Goal: Information Seeking & Learning: Learn about a topic

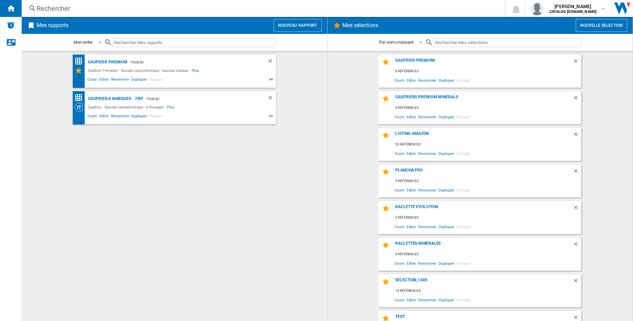
click at [47, 6] on div "Rechercher" at bounding box center [262, 8] width 451 height 9
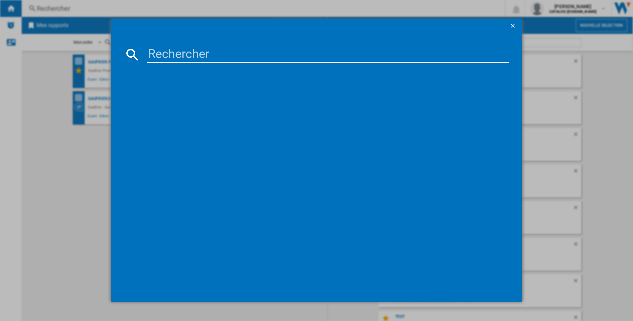
click at [188, 57] on input at bounding box center [328, 54] width 362 height 16
type input "619013"
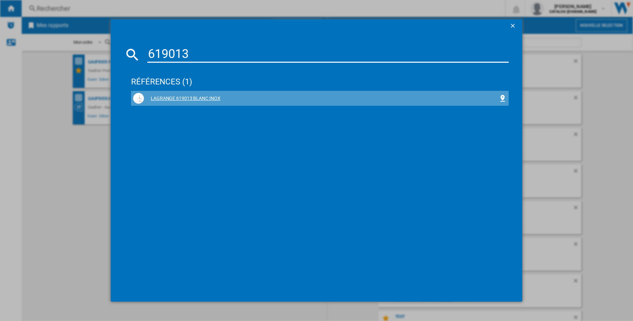
click at [188, 97] on div "LAGRANGE 619013 BLANC INOX" at bounding box center [321, 98] width 355 height 7
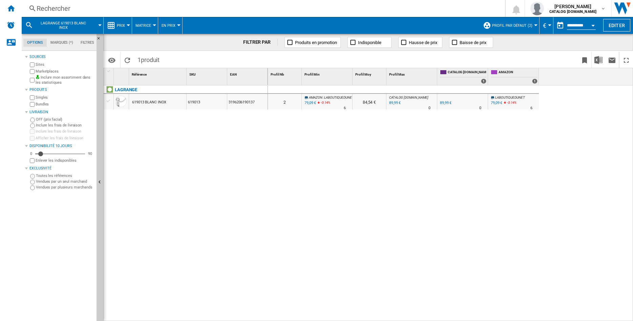
click at [153, 102] on div "619013 BLANC INOX" at bounding box center [149, 103] width 34 height 16
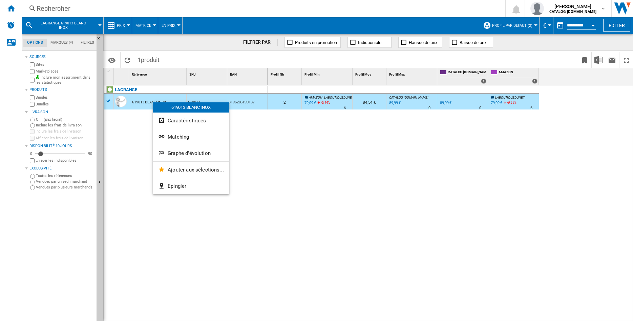
click at [32, 72] on div at bounding box center [316, 160] width 633 height 321
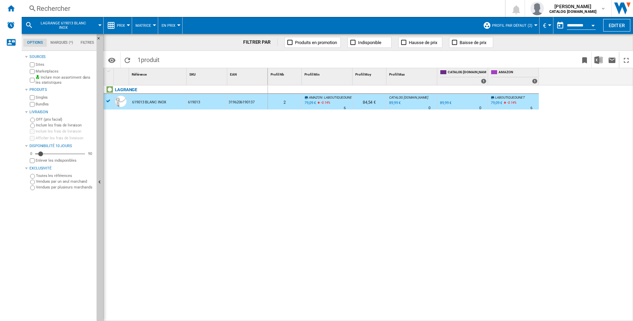
click at [530, 24] on button "Profil par défaut (2)" at bounding box center [514, 25] width 44 height 17
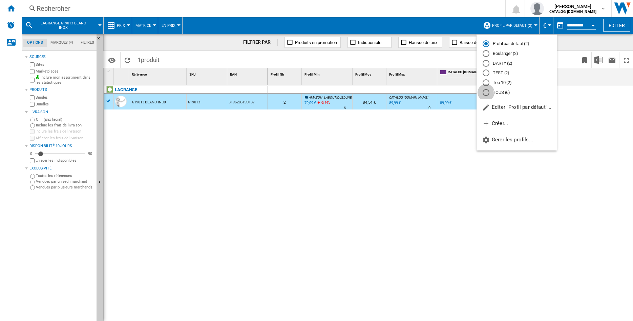
click at [486, 92] on div "TOUS (6)" at bounding box center [486, 92] width 7 height 7
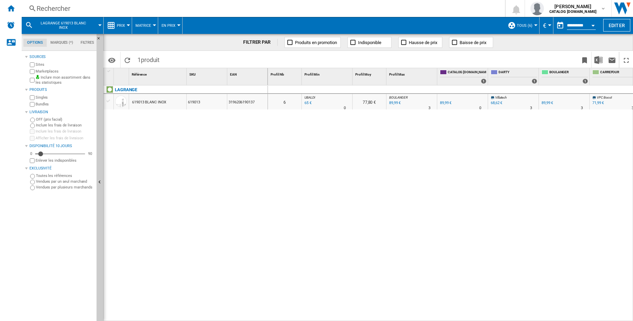
click at [154, 104] on div "619013 BLANC INOX" at bounding box center [149, 103] width 34 height 16
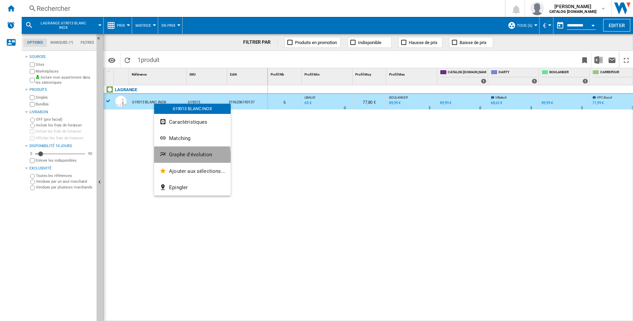
click at [180, 158] on button "Graphe d'évolution" at bounding box center [192, 154] width 77 height 16
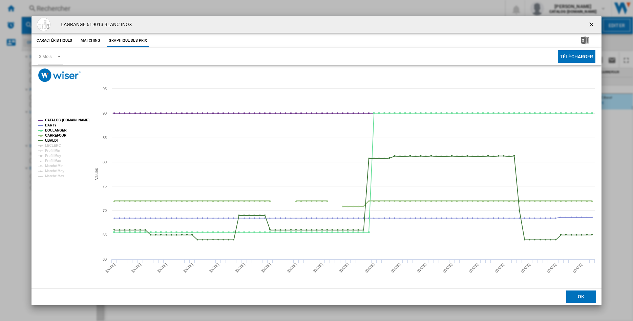
click at [54, 135] on tspan "CARREFOUR" at bounding box center [56, 136] width 22 height 4
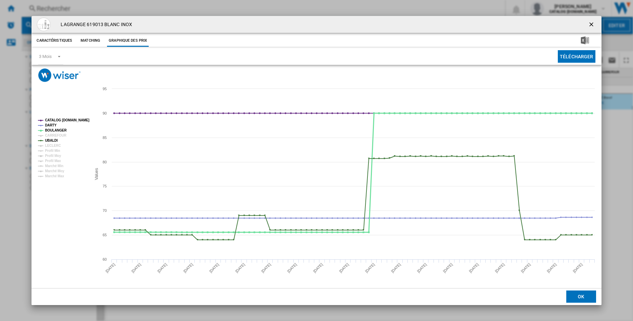
click at [54, 131] on tspan "BOULANGER" at bounding box center [56, 130] width 22 height 4
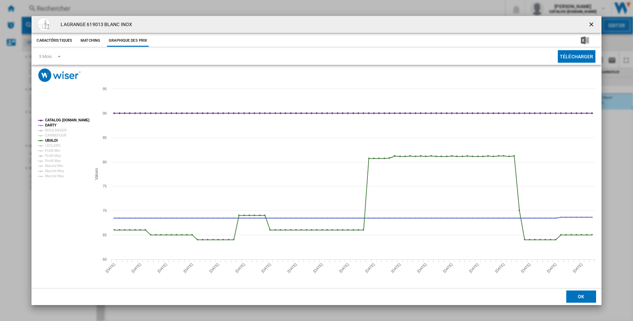
click at [52, 125] on tspan "DARTY" at bounding box center [51, 125] width 12 height 4
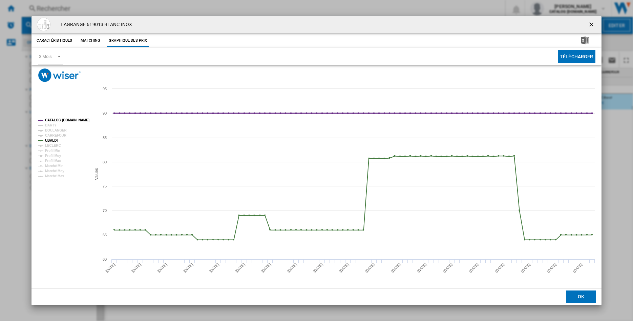
click at [57, 120] on tspan "CATALOG [DOMAIN_NAME]" at bounding box center [67, 120] width 44 height 4
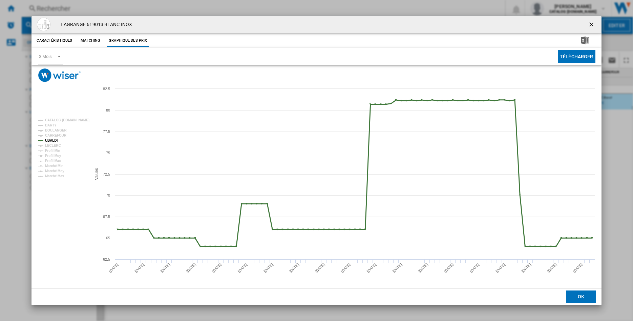
click at [52, 140] on tspan "UBALDI" at bounding box center [51, 141] width 13 height 4
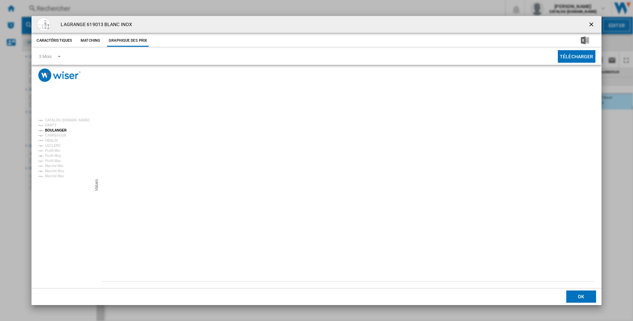
click at [56, 128] on tspan "BOULANGER" at bounding box center [56, 130] width 22 height 4
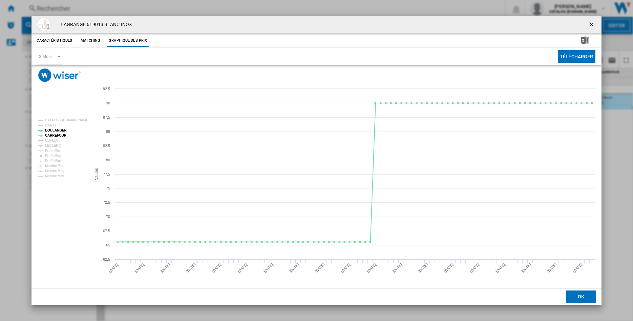
click at [47, 137] on tspan "CARREFOUR" at bounding box center [56, 136] width 22 height 4
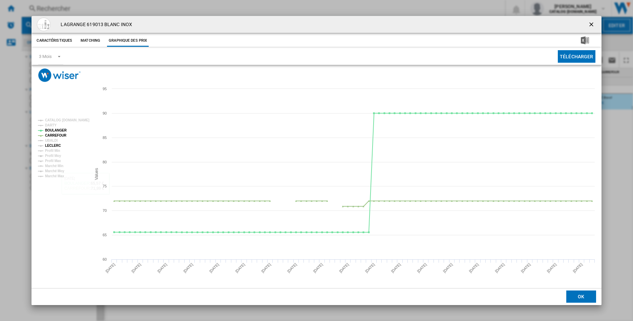
click at [55, 145] on tspan "LECLERC" at bounding box center [53, 146] width 16 height 4
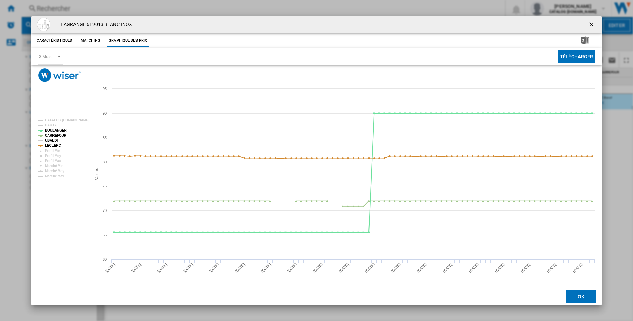
click at [54, 139] on tspan "UBALDI" at bounding box center [51, 141] width 13 height 4
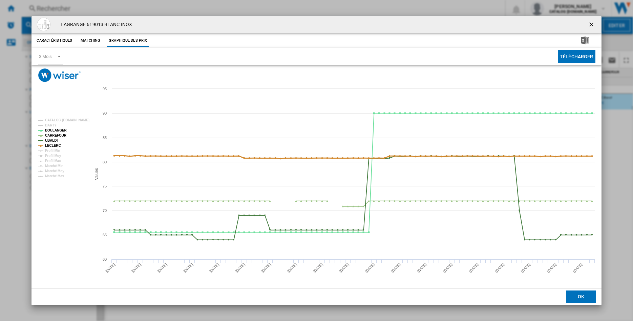
click at [54, 145] on tspan "LECLERC" at bounding box center [53, 146] width 16 height 4
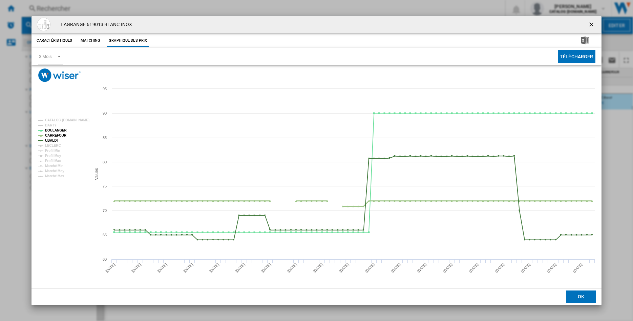
click at [53, 135] on tspan "CARREFOUR" at bounding box center [56, 136] width 22 height 4
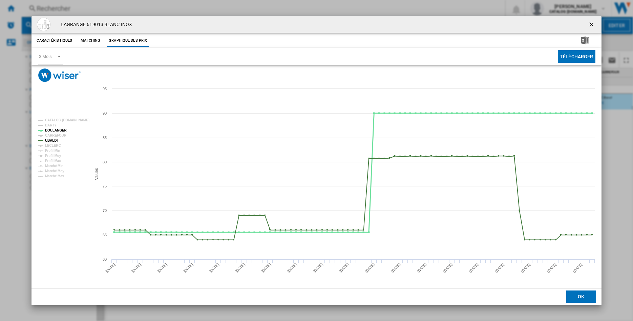
click at [55, 132] on tspan "BOULANGER" at bounding box center [56, 130] width 22 height 4
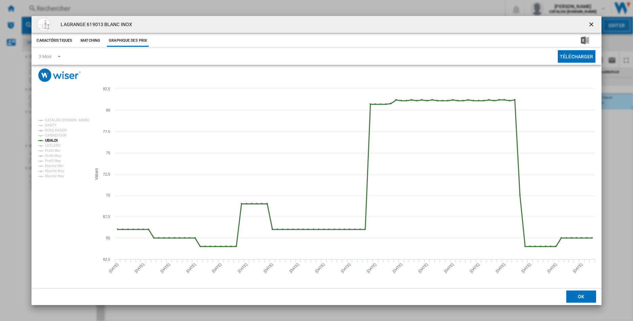
click at [53, 141] on tspan "UBALDI" at bounding box center [51, 141] width 13 height 4
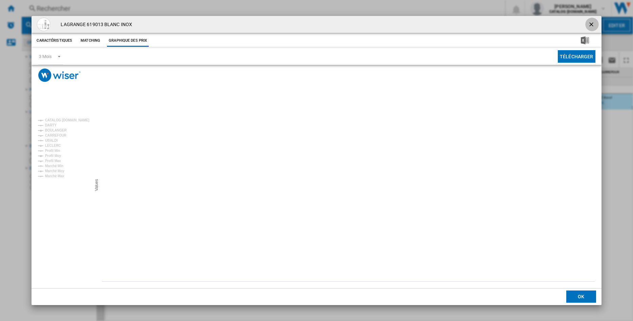
click at [593, 24] on ng-md-icon "getI18NText('BUTTONS.CLOSE_DIALOG')" at bounding box center [592, 25] width 8 height 8
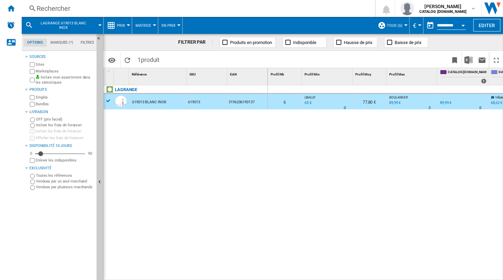
click at [89, 10] on div "Rechercher" at bounding box center [197, 8] width 321 height 9
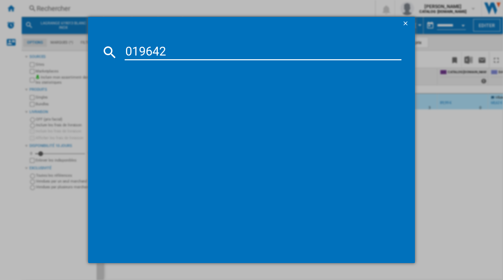
type input "019642"
click at [142, 93] on div "LAGRANGE 019642 BLEU" at bounding box center [256, 96] width 270 height 7
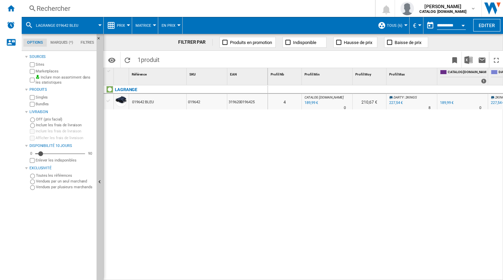
click at [165, 104] on div "019642 BLEU" at bounding box center [157, 102] width 57 height 16
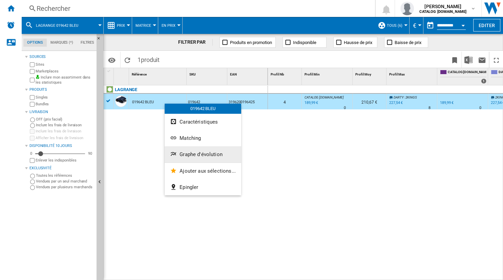
click at [185, 156] on span "Graphe d'évolution" at bounding box center [201, 154] width 43 height 6
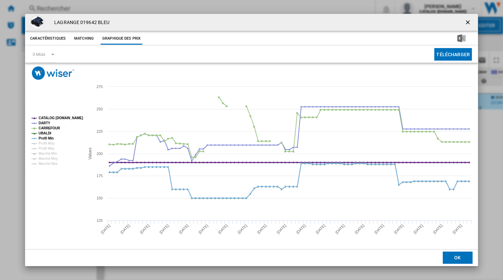
click at [69, 116] on tspan "CATALOG [DOMAIN_NAME]" at bounding box center [61, 118] width 44 height 4
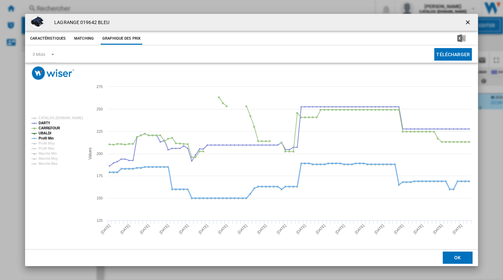
click at [48, 138] on tspan "Profil Min" at bounding box center [46, 139] width 15 height 4
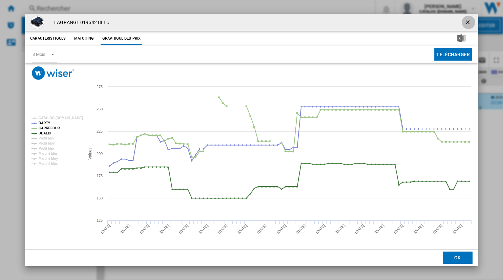
click at [468, 22] on ng-md-icon "getI18NText('BUTTONS.CLOSE_DIALOG')" at bounding box center [469, 23] width 8 height 8
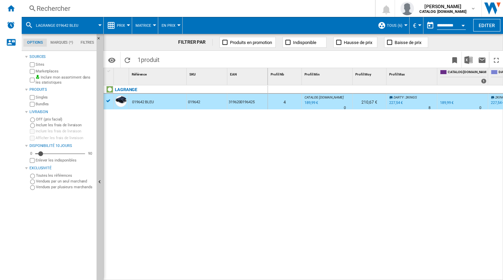
click at [400, 26] on button "TOUS (6)" at bounding box center [396, 25] width 19 height 17
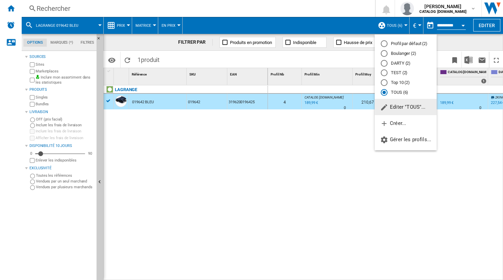
click at [405, 110] on span "Editer "TOUS"..." at bounding box center [402, 107] width 45 height 6
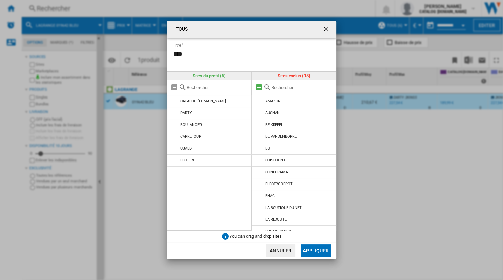
click at [257, 87] on md-icon at bounding box center [259, 87] width 8 height 8
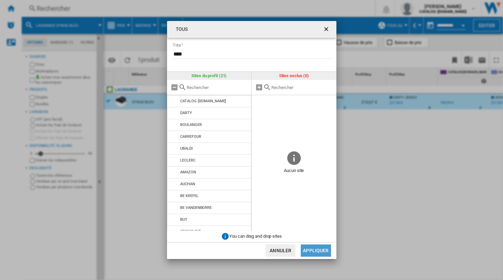
click at [314, 250] on button "Appliquer" at bounding box center [316, 251] width 30 height 12
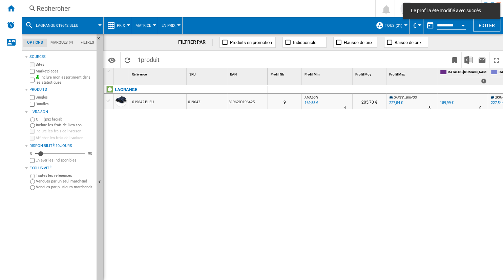
click at [154, 104] on div "019642 BLEU" at bounding box center [157, 102] width 57 height 16
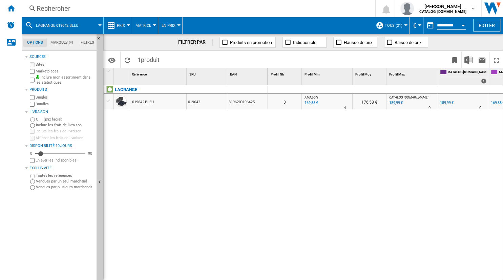
click at [154, 104] on div "019642 BLEU" at bounding box center [157, 102] width 57 height 16
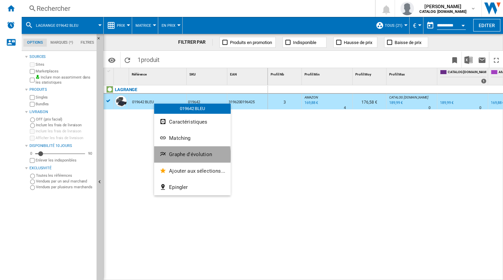
click at [190, 156] on span "Graphe d'évolution" at bounding box center [190, 154] width 43 height 6
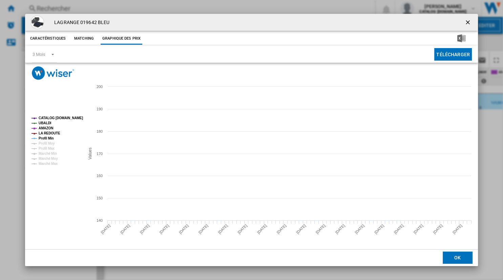
click at [72, 118] on tspan "CATALOG [DOMAIN_NAME]" at bounding box center [61, 118] width 44 height 4
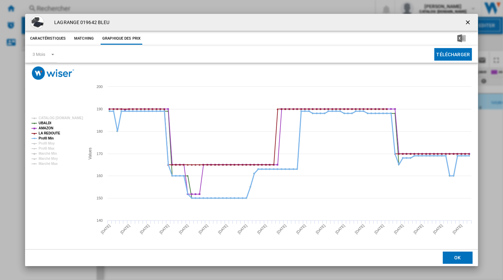
click at [52, 138] on tspan "Profil Min" at bounding box center [46, 139] width 15 height 4
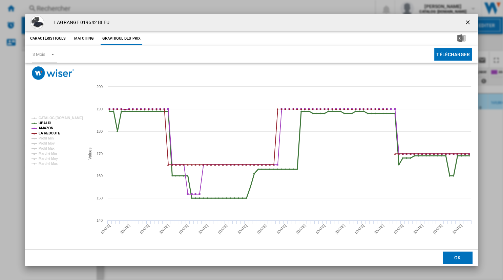
click at [48, 123] on tspan "UBALDI" at bounding box center [45, 123] width 13 height 4
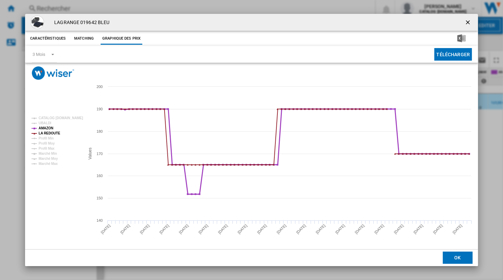
click at [48, 128] on tspan "AMAZON" at bounding box center [46, 128] width 15 height 4
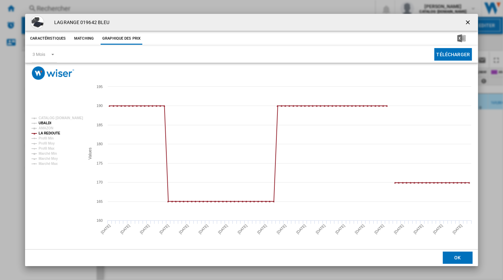
click at [48, 123] on tspan "UBALDI" at bounding box center [45, 123] width 13 height 4
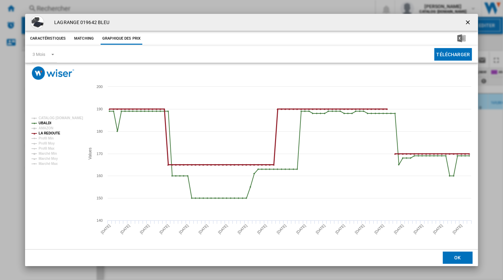
click at [46, 133] on tspan "LA REDOUTE" at bounding box center [50, 133] width 22 height 4
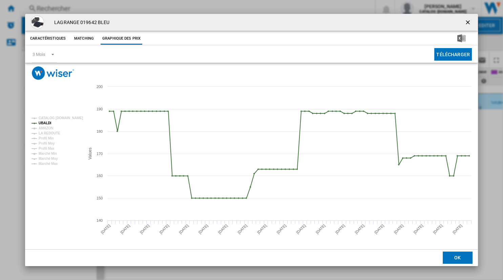
click at [46, 133] on tspan "LA REDOUTE" at bounding box center [50, 133] width 22 height 4
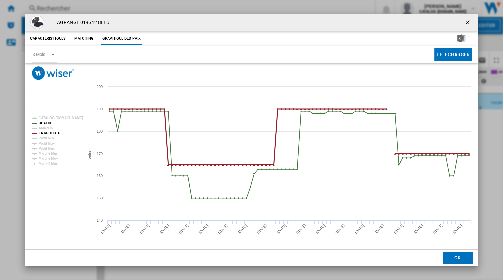
click at [46, 133] on tspan "LA REDOUTE" at bounding box center [50, 133] width 22 height 4
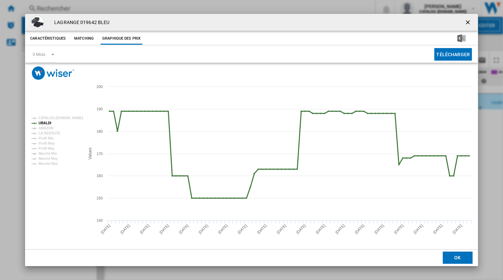
click at [45, 123] on tspan "UBALDI" at bounding box center [45, 123] width 13 height 4
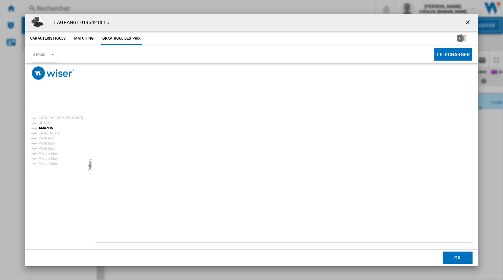
click at [44, 127] on tspan "AMAZON" at bounding box center [46, 128] width 15 height 4
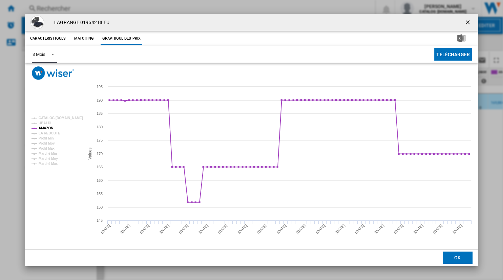
click at [53, 53] on span "Product popup" at bounding box center [51, 54] width 8 height 6
click at [40, 69] on div "6 Mois" at bounding box center [39, 71] width 13 height 6
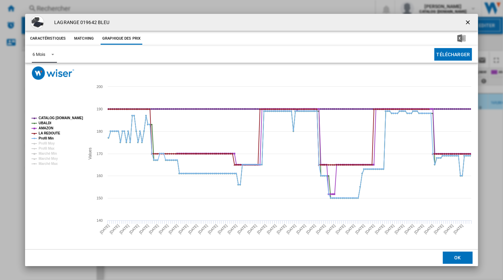
click at [52, 118] on tspan "CATALOG [DOMAIN_NAME]" at bounding box center [61, 118] width 44 height 4
click at [46, 139] on tspan "Profil Min" at bounding box center [46, 139] width 15 height 4
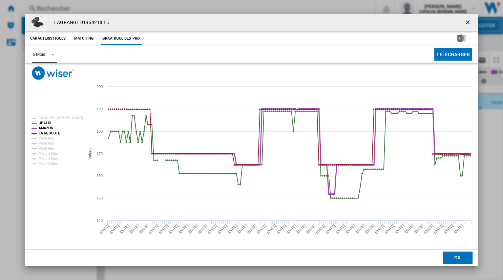
click at [48, 127] on tspan "AMAZON" at bounding box center [46, 128] width 15 height 4
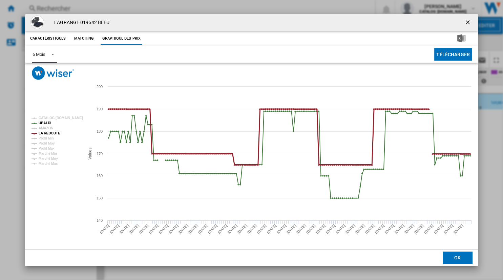
click at [47, 133] on tspan "LA REDOUTE" at bounding box center [50, 133] width 22 height 4
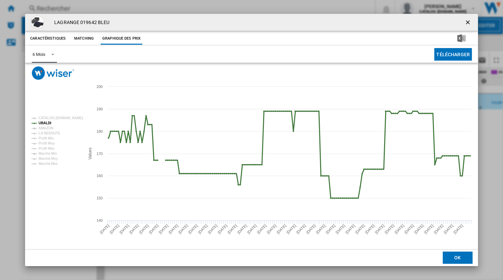
click at [47, 121] on tspan "UBALDI" at bounding box center [45, 123] width 13 height 4
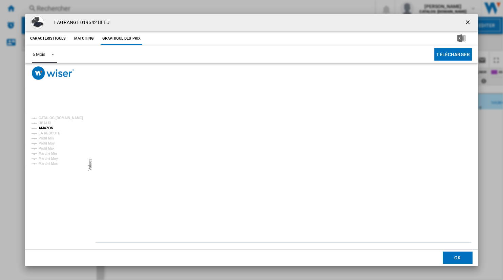
click at [46, 129] on tspan "AMAZON" at bounding box center [46, 128] width 15 height 4
